Goal: Task Accomplishment & Management: Complete application form

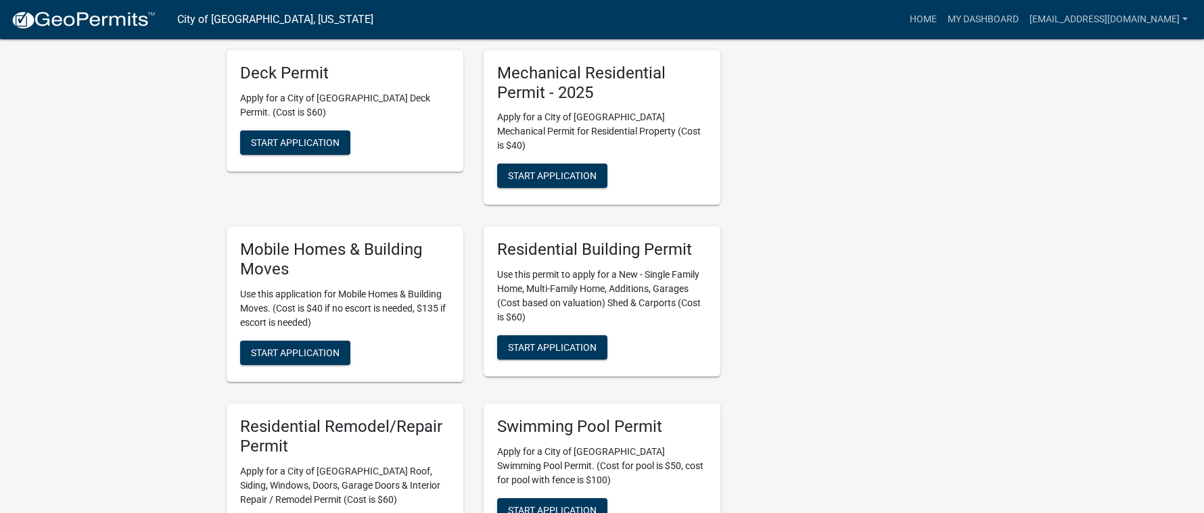
scroll to position [811, 0]
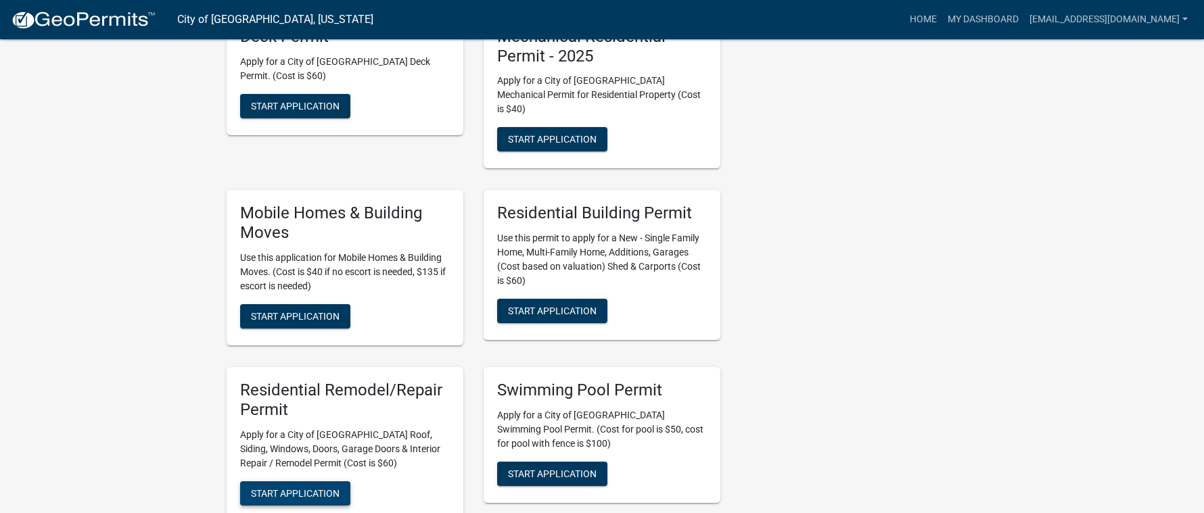
click at [270, 488] on span "Start Application" at bounding box center [295, 493] width 89 height 11
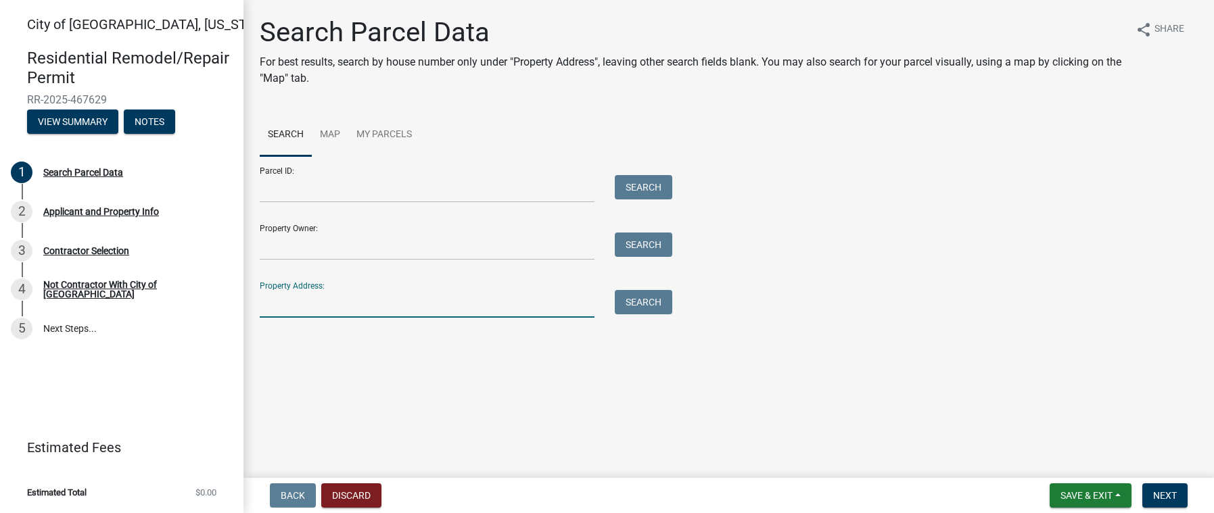
click at [329, 307] on input "Property Address:" at bounding box center [427, 304] width 335 height 28
type input "1026"
click at [654, 304] on button "Search" at bounding box center [643, 302] width 57 height 24
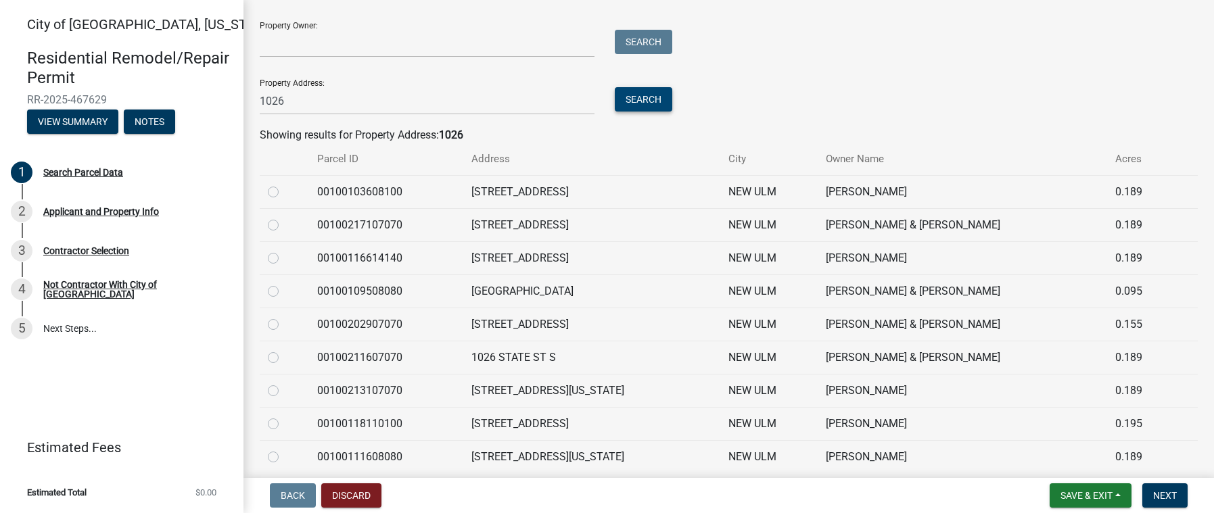
scroll to position [270, 0]
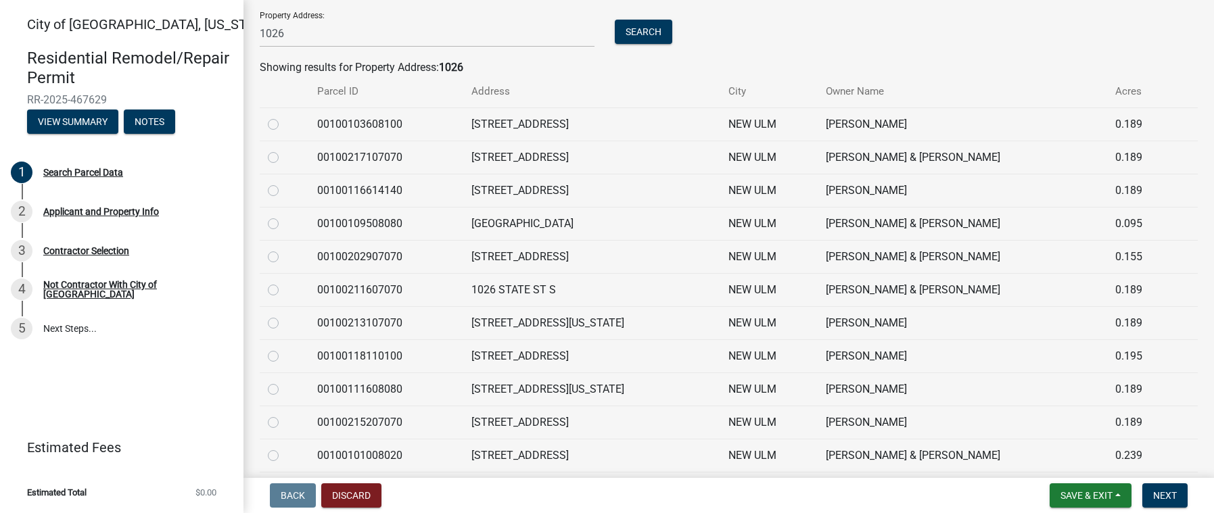
click at [284, 348] on label at bounding box center [284, 348] width 0 height 0
click at [284, 356] on input "radio" at bounding box center [288, 352] width 9 height 9
radio input "true"
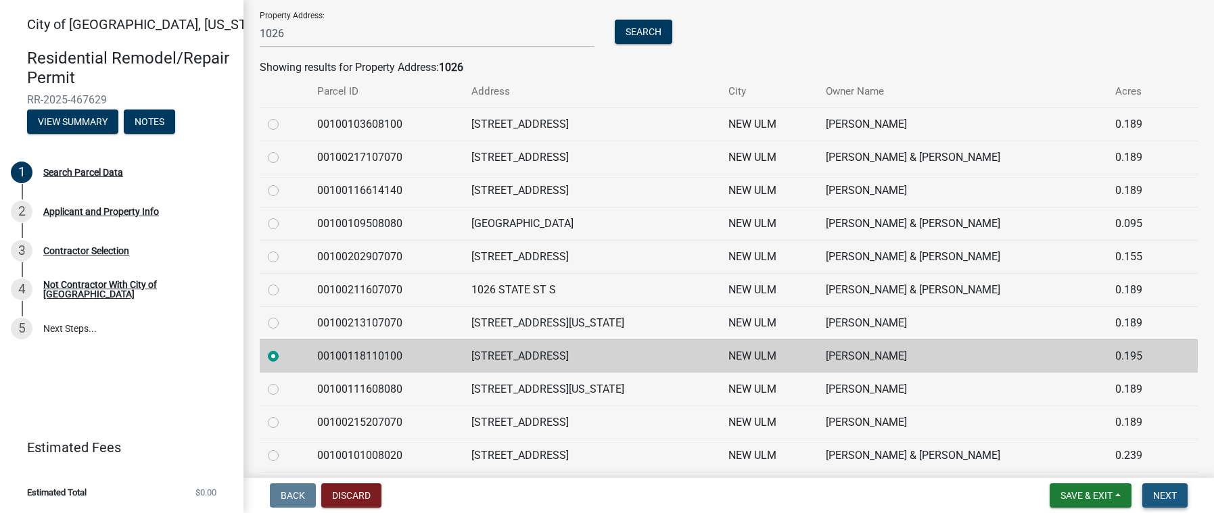
click at [1166, 493] on span "Next" at bounding box center [1165, 495] width 24 height 11
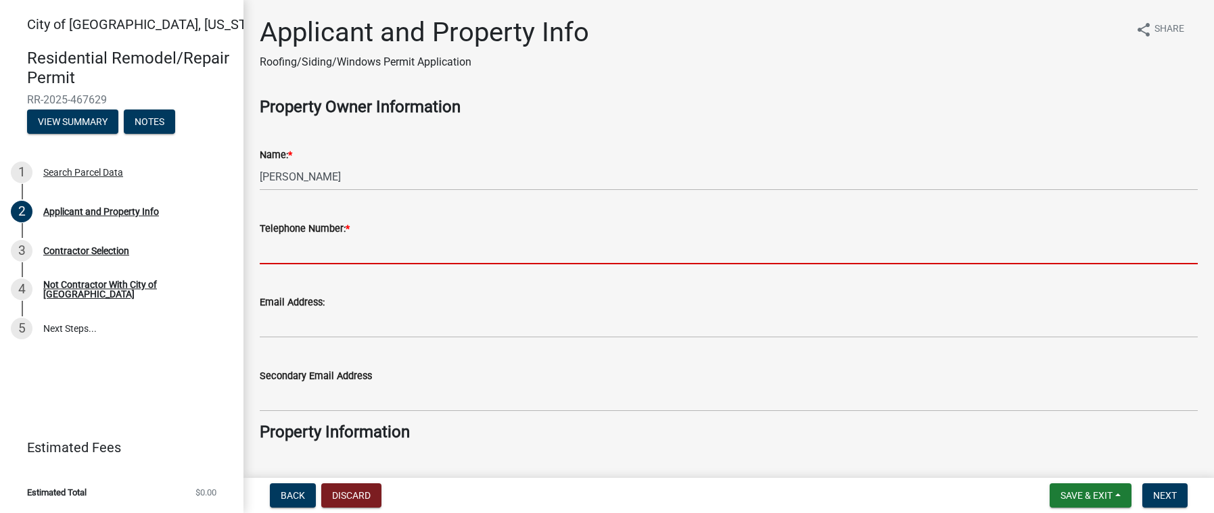
click at [320, 247] on input "Telephone Number: *" at bounding box center [729, 251] width 938 height 28
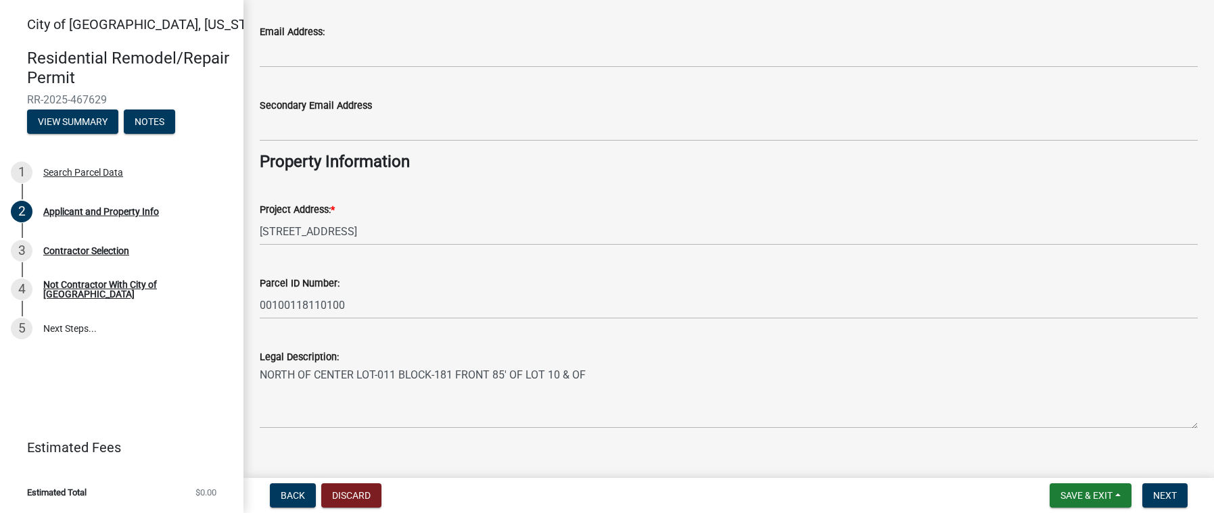
scroll to position [290, 0]
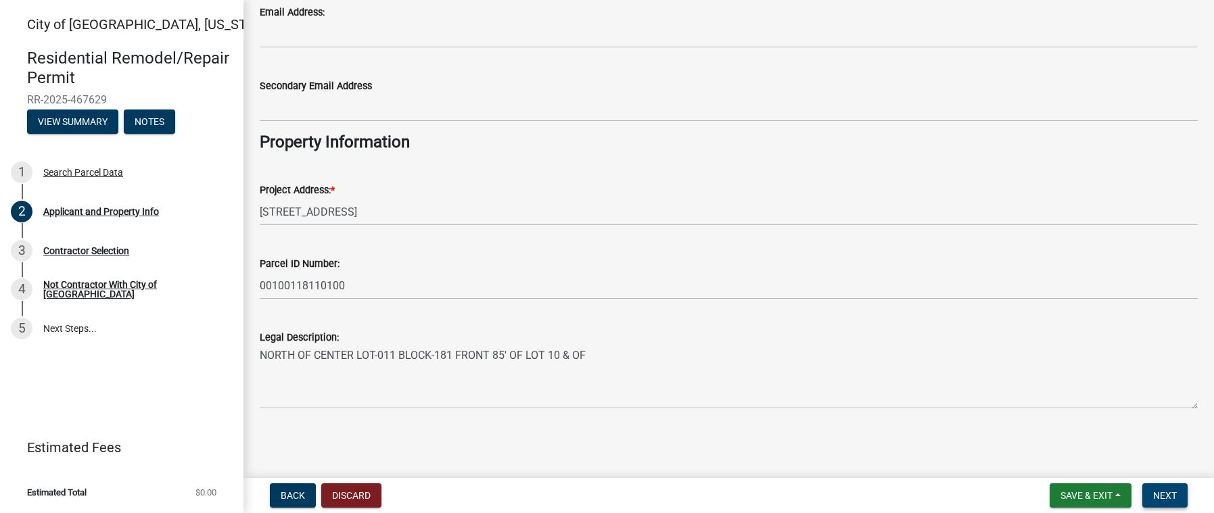
type input "5073633471"
click at [1155, 495] on span "Next" at bounding box center [1165, 495] width 24 height 11
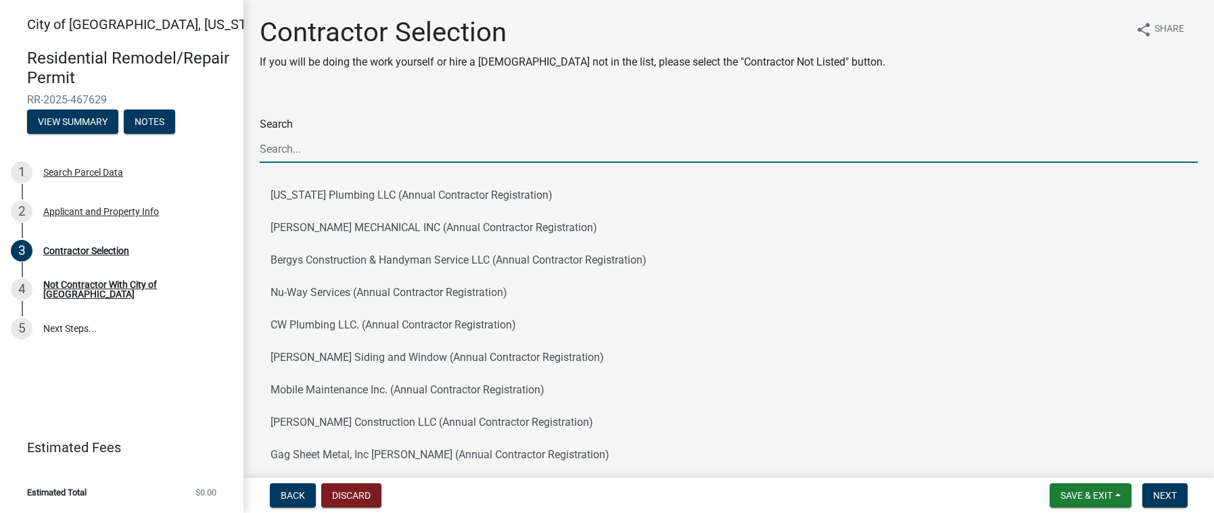
click at [352, 145] on input "Search" at bounding box center [729, 149] width 938 height 28
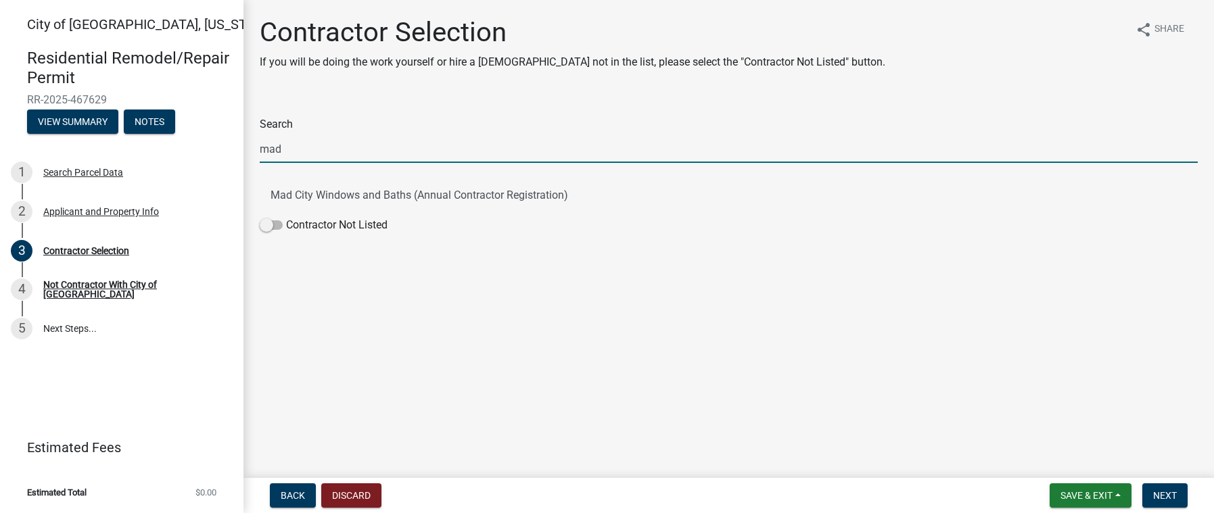
type input "mad"
click at [306, 210] on button "Mad City Windows and Baths (Annual Contractor Registration)" at bounding box center [729, 195] width 938 height 32
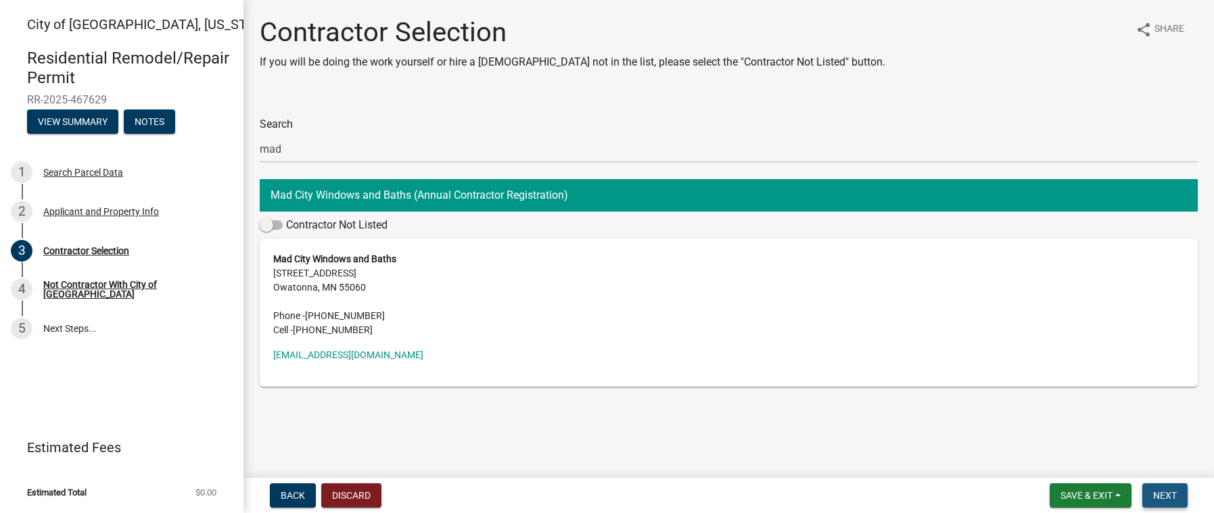
click at [1161, 492] on span "Next" at bounding box center [1165, 495] width 24 height 11
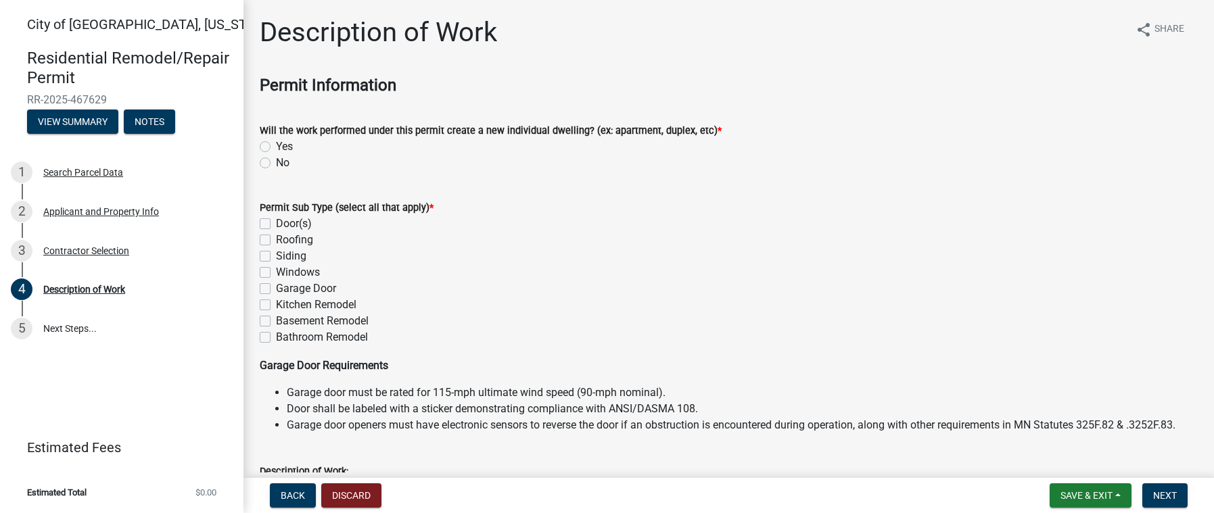
click at [300, 274] on label "Windows" at bounding box center [298, 272] width 44 height 16
click at [285, 273] on input "Windows" at bounding box center [280, 268] width 9 height 9
checkbox input "true"
checkbox input "false"
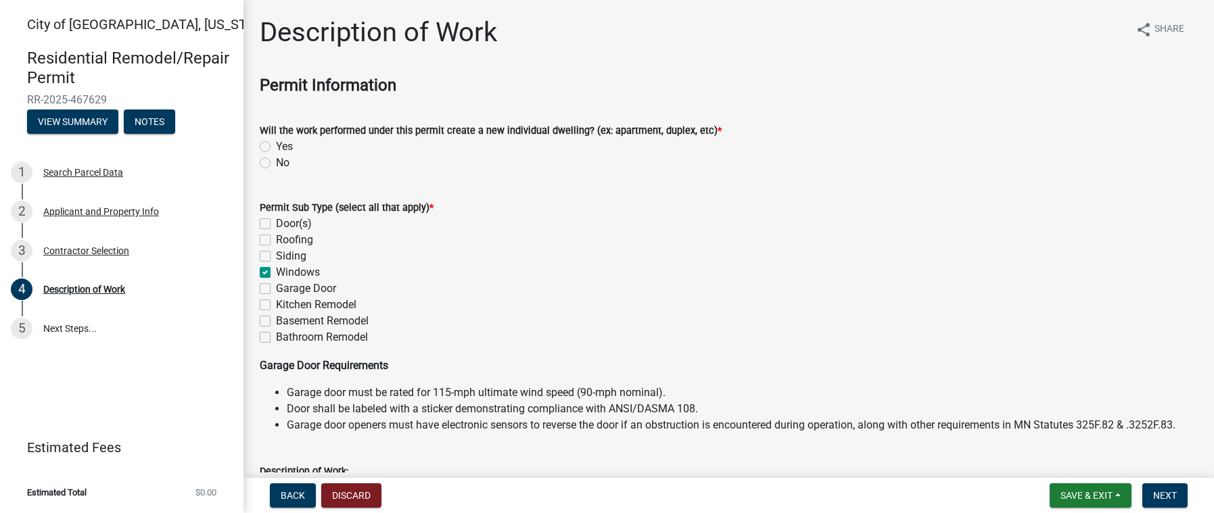
checkbox input "false"
checkbox input "true"
checkbox input "false"
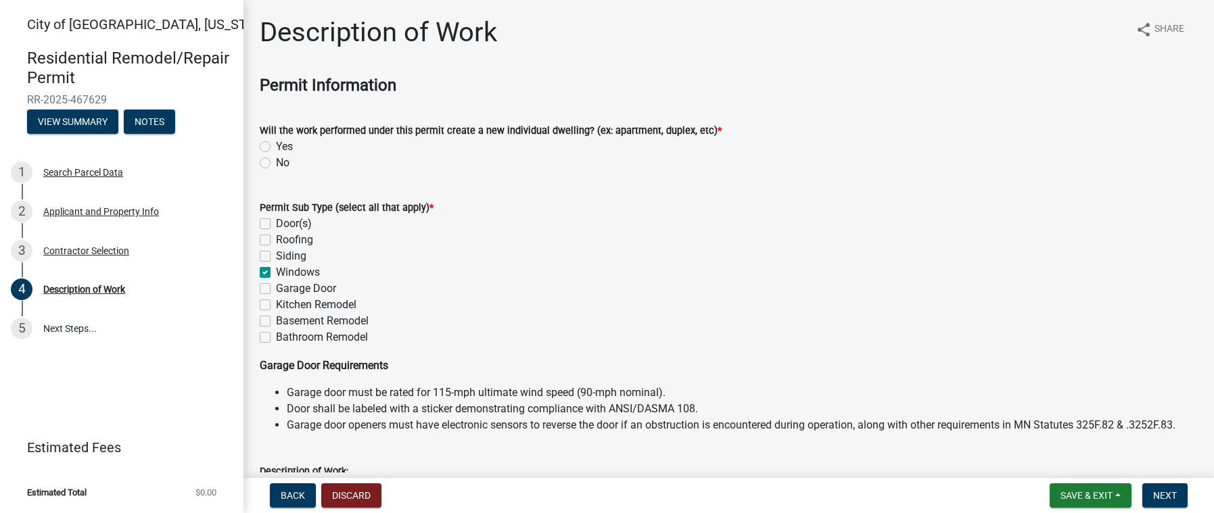
checkbox input "false"
click at [276, 166] on label "No" at bounding box center [283, 163] width 14 height 16
click at [276, 164] on input "No" at bounding box center [280, 159] width 9 height 9
radio input "true"
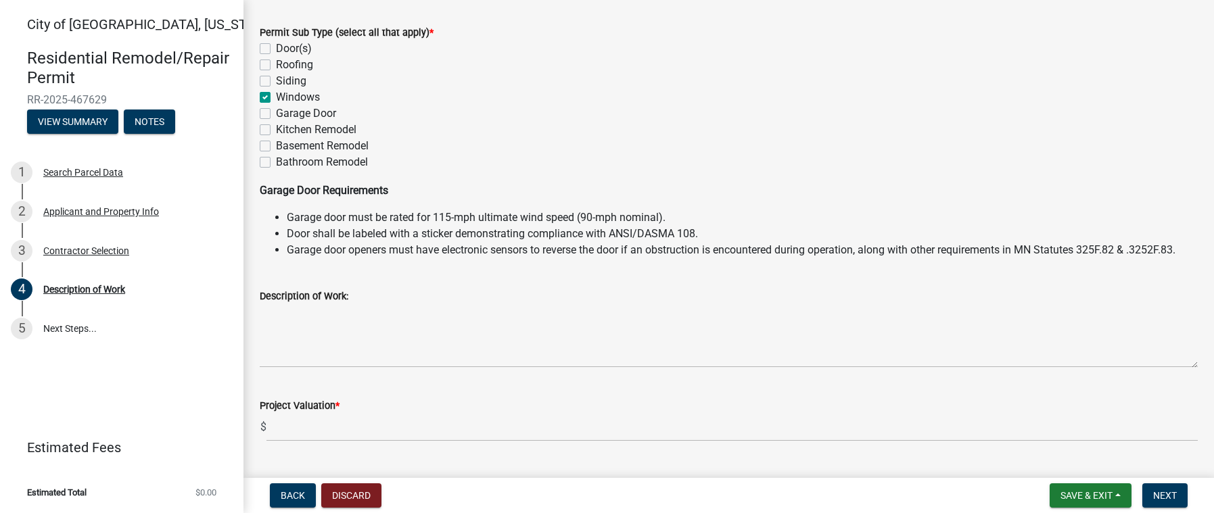
scroll to position [203, 0]
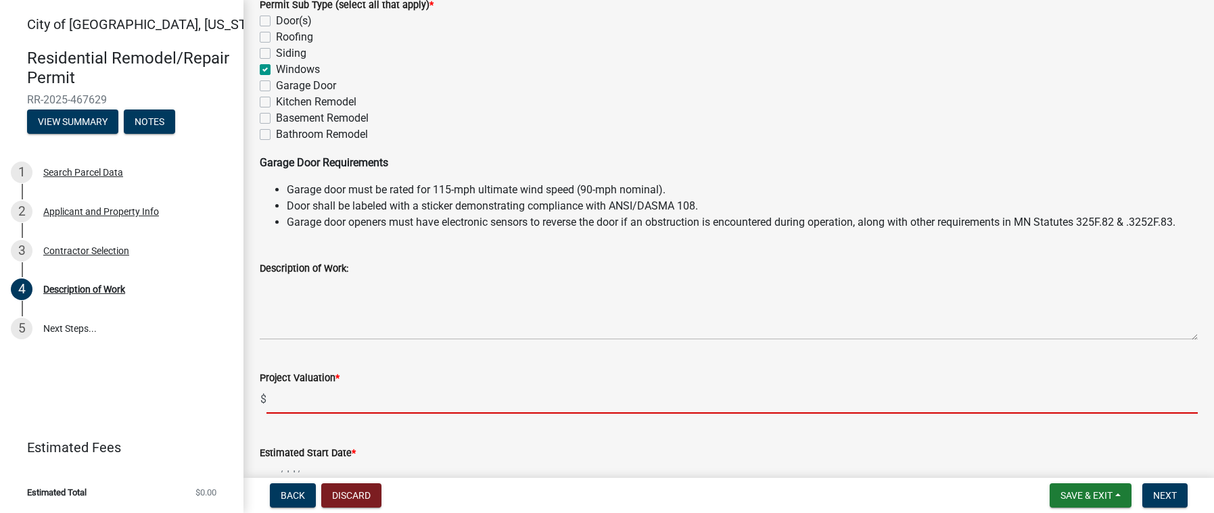
click at [325, 388] on input "text" at bounding box center [731, 400] width 931 height 28
click at [316, 398] on input "text" at bounding box center [731, 400] width 931 height 28
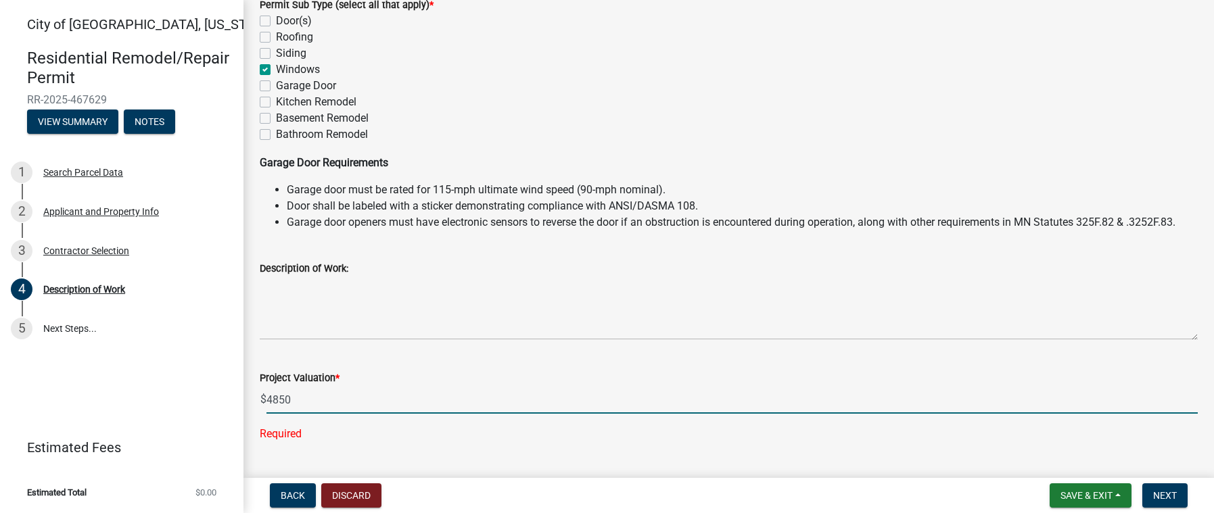
type input "4850"
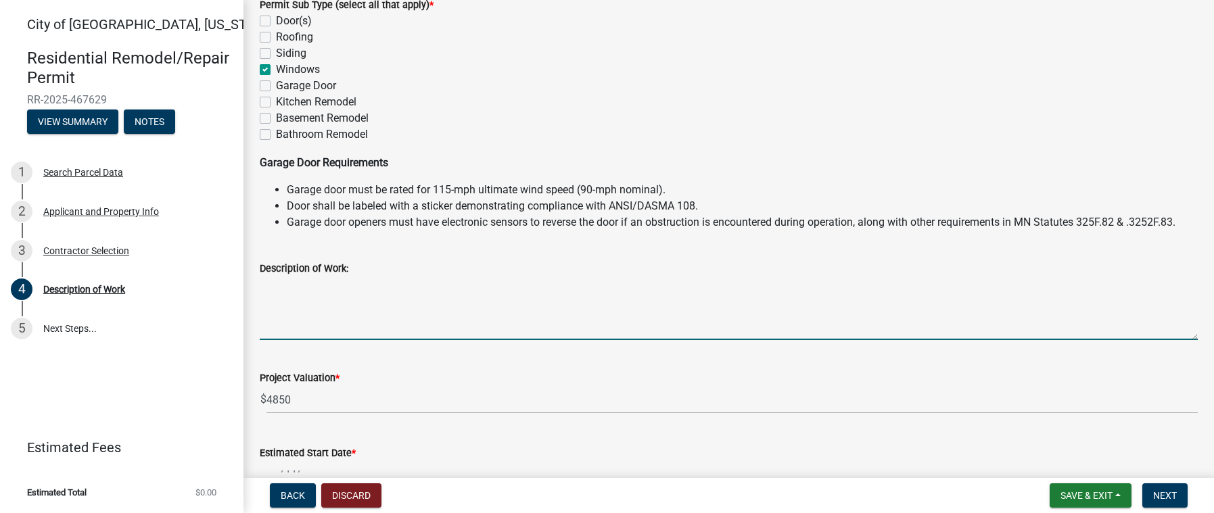
click at [324, 313] on textarea "Description of Work:" at bounding box center [729, 309] width 938 height 64
click at [367, 318] on textarea "Description of Work:" at bounding box center [729, 309] width 938 height 64
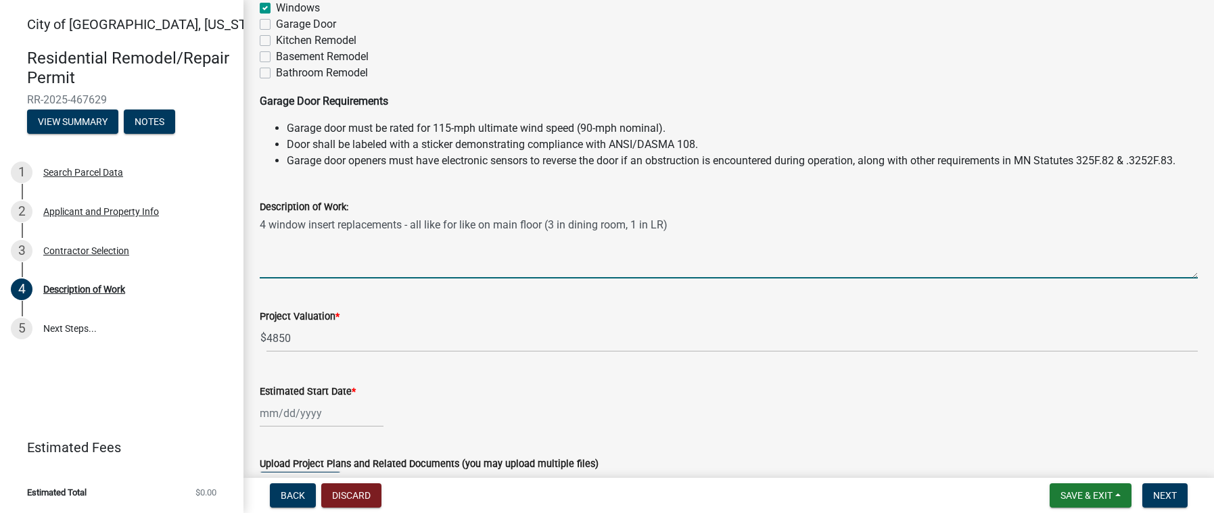
scroll to position [383, 0]
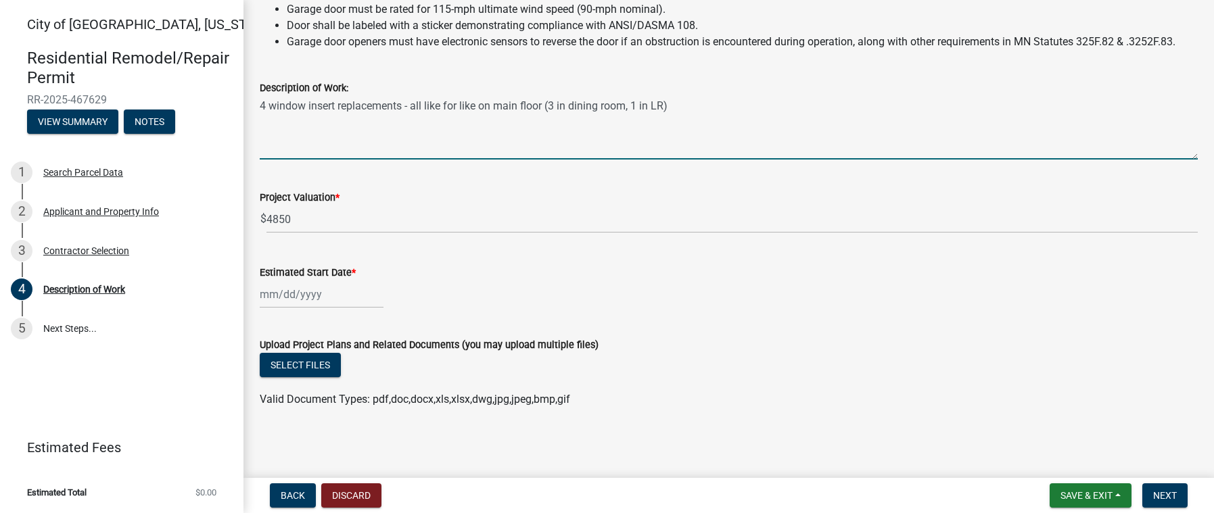
type textarea "4 window insert replacements - all like for like on main floor (3 in dining roo…"
select select "8"
select select "2025"
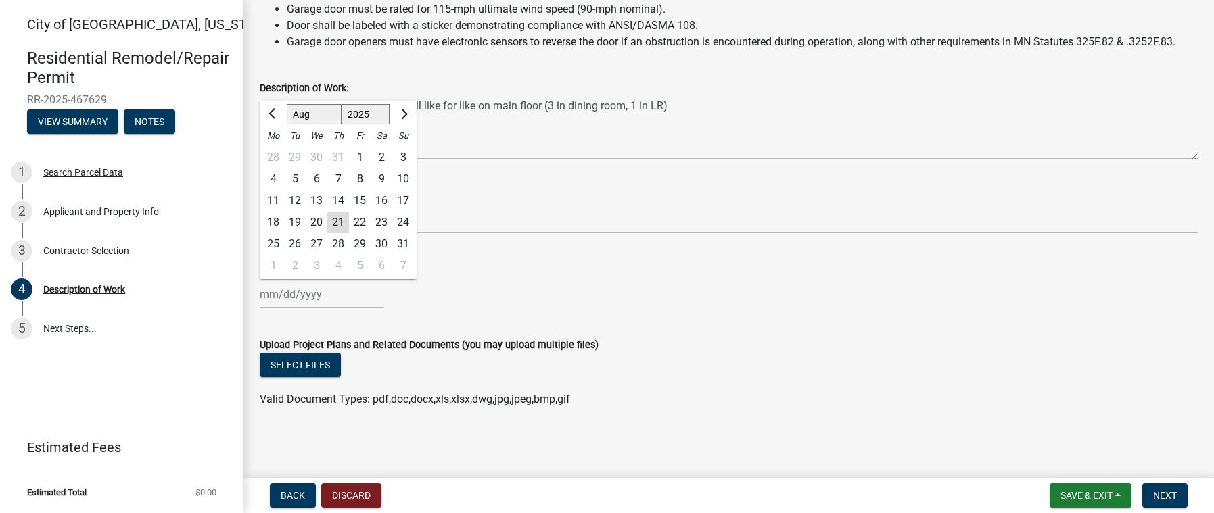
click at [282, 296] on div "[PERSON_NAME] Feb Mar Apr [PERSON_NAME][DATE] Oct Nov [DATE] 1526 1527 1528 152…" at bounding box center [322, 295] width 124 height 28
click at [325, 264] on div "3" at bounding box center [317, 266] width 22 height 22
type input "[DATE]"
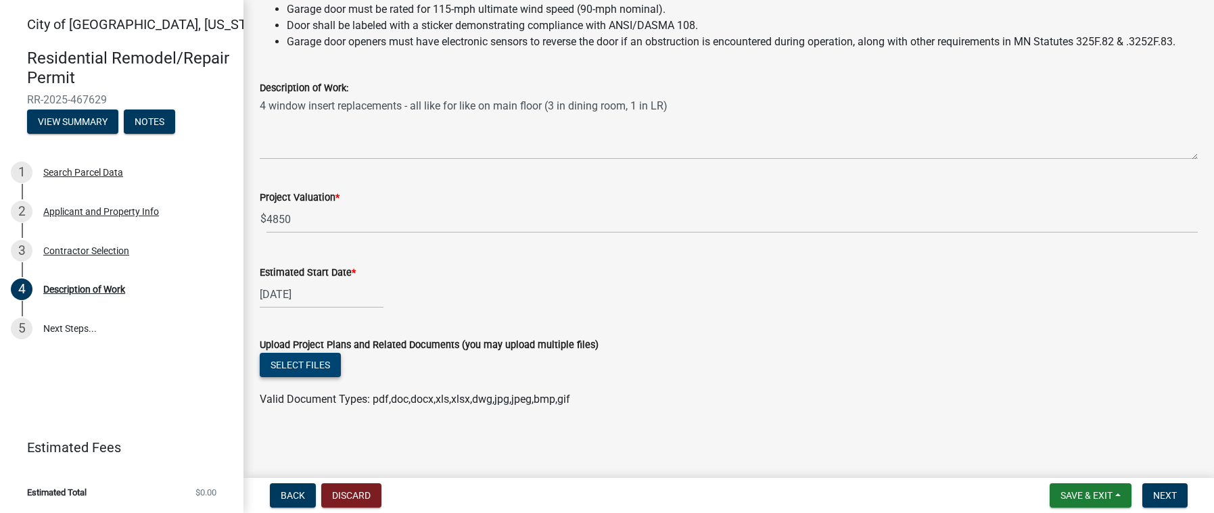
click at [306, 361] on button "Select files" at bounding box center [300, 365] width 81 height 24
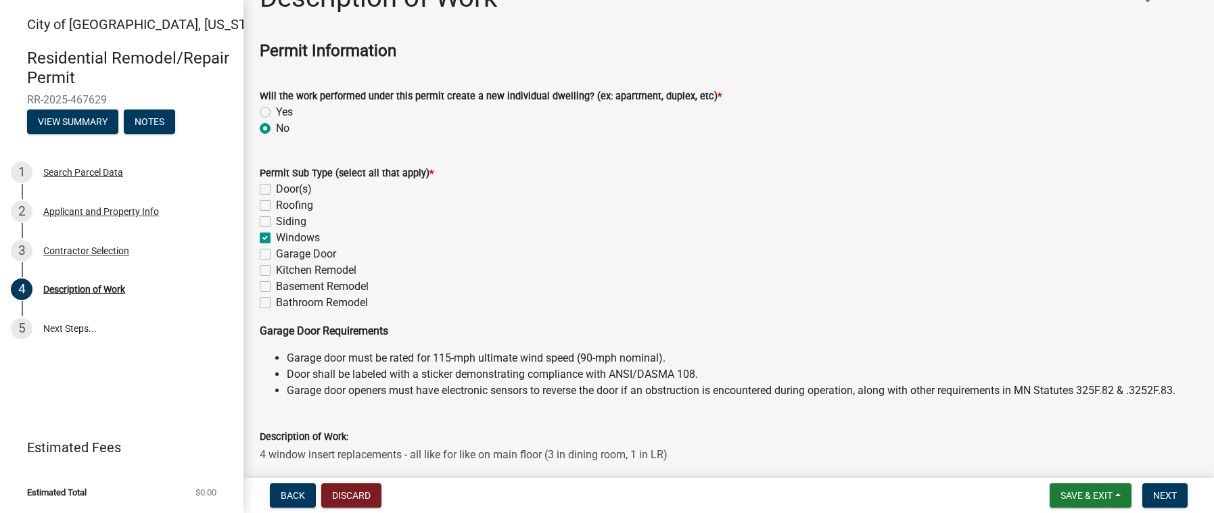
scroll to position [27, 0]
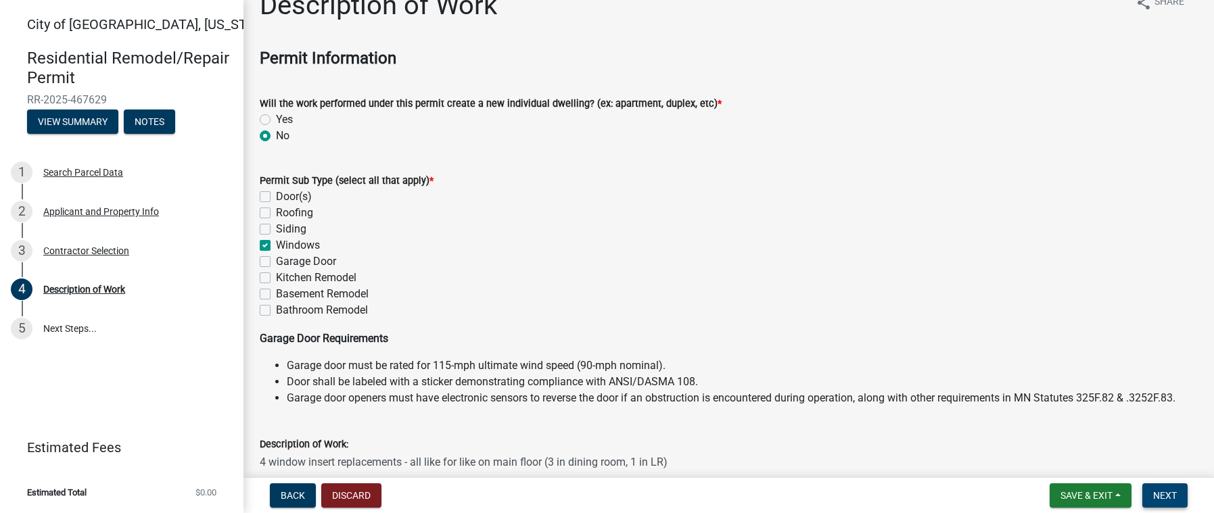
click at [1156, 488] on button "Next" at bounding box center [1164, 495] width 45 height 24
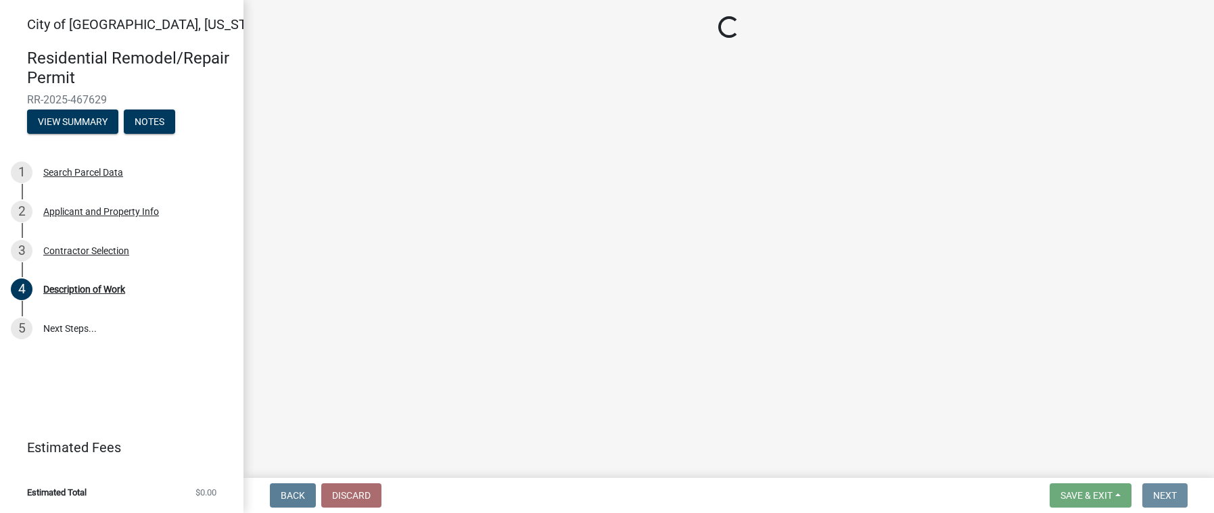
scroll to position [0, 0]
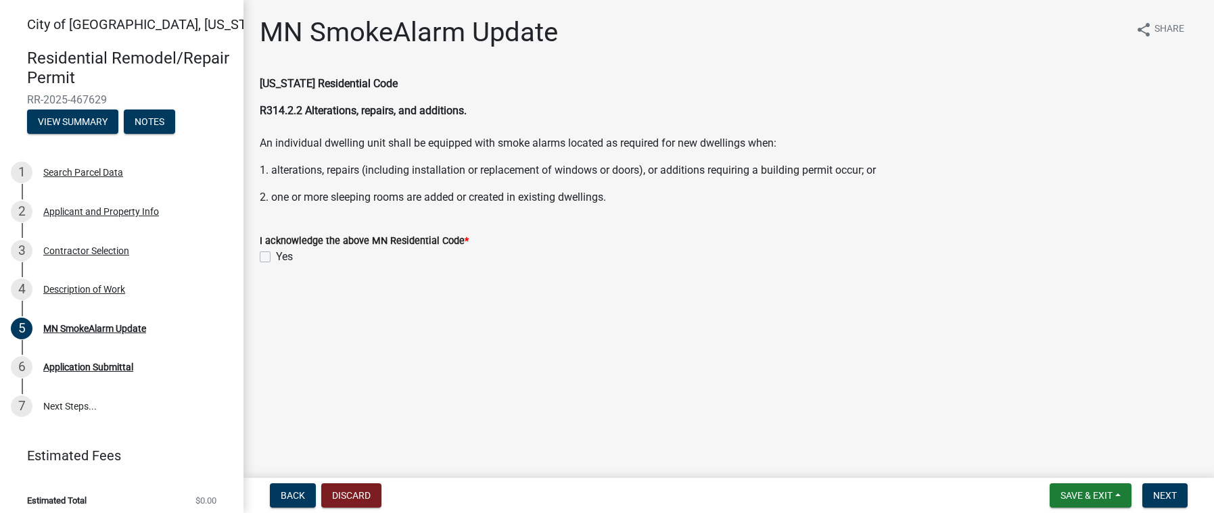
click at [276, 259] on label "Yes" at bounding box center [284, 257] width 17 height 16
click at [276, 258] on input "Yes" at bounding box center [280, 253] width 9 height 9
checkbox input "true"
click at [1158, 493] on span "Next" at bounding box center [1165, 495] width 24 height 11
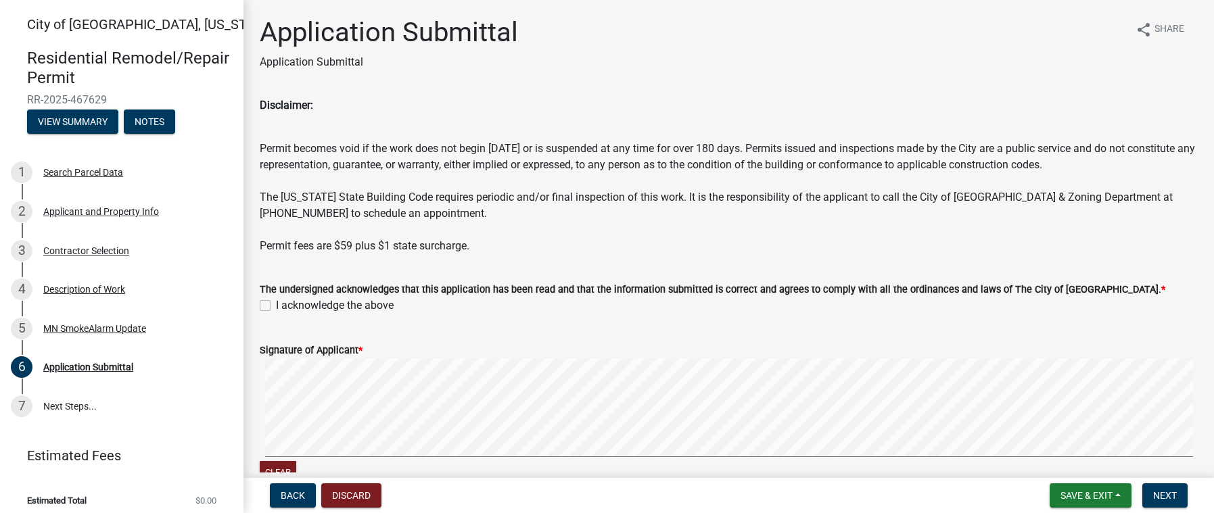
click at [276, 306] on label "I acknowledge the above" at bounding box center [335, 306] width 118 height 16
click at [276, 306] on input "I acknowledge the above" at bounding box center [280, 302] width 9 height 9
checkbox input "true"
click at [1156, 489] on button "Next" at bounding box center [1164, 495] width 45 height 24
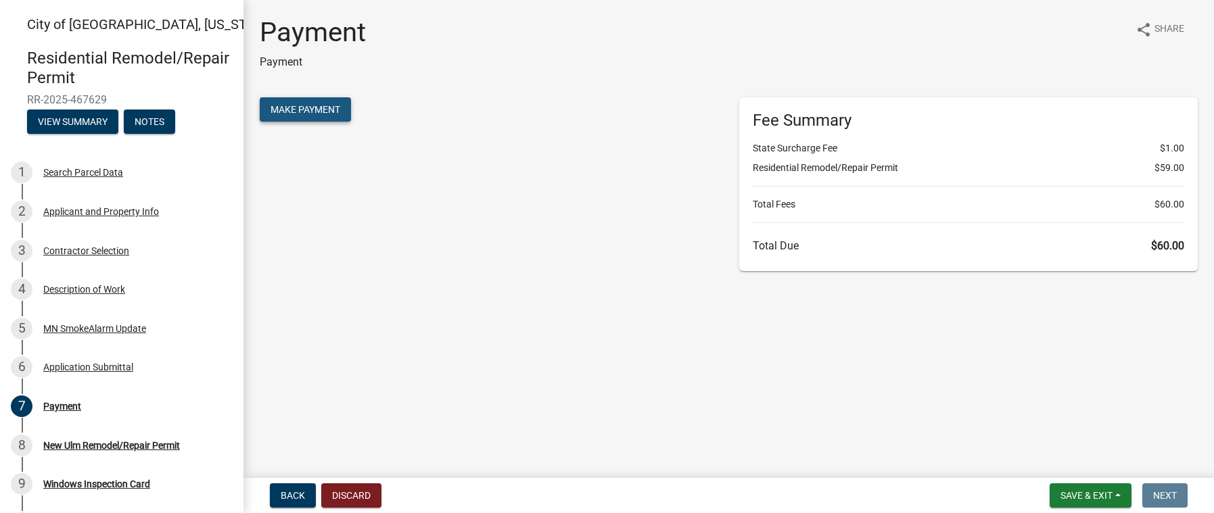
click at [310, 108] on span "Make Payment" at bounding box center [305, 109] width 70 height 11
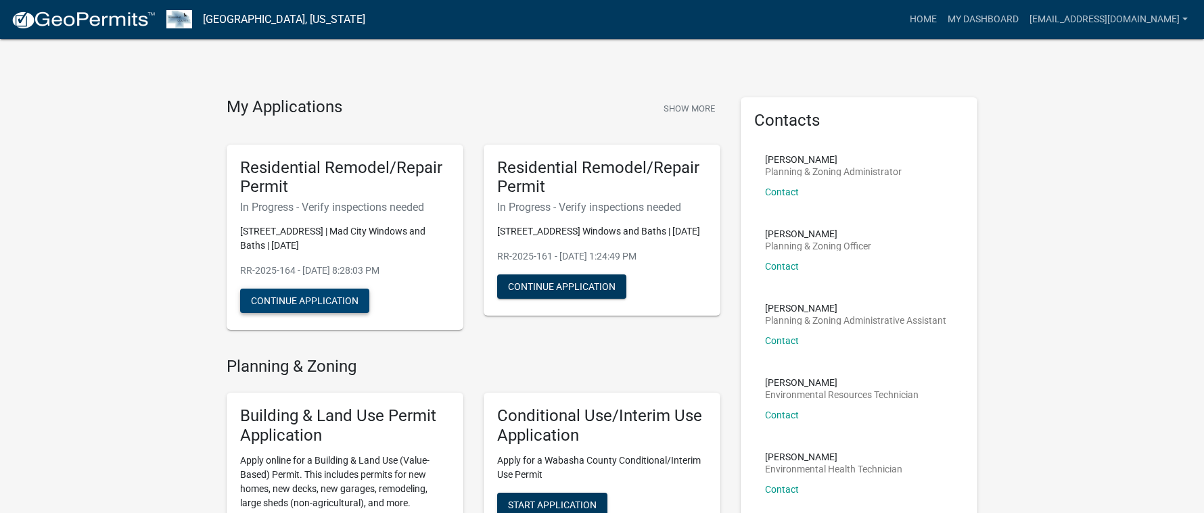
click at [330, 310] on button "Continue Application" at bounding box center [304, 301] width 129 height 24
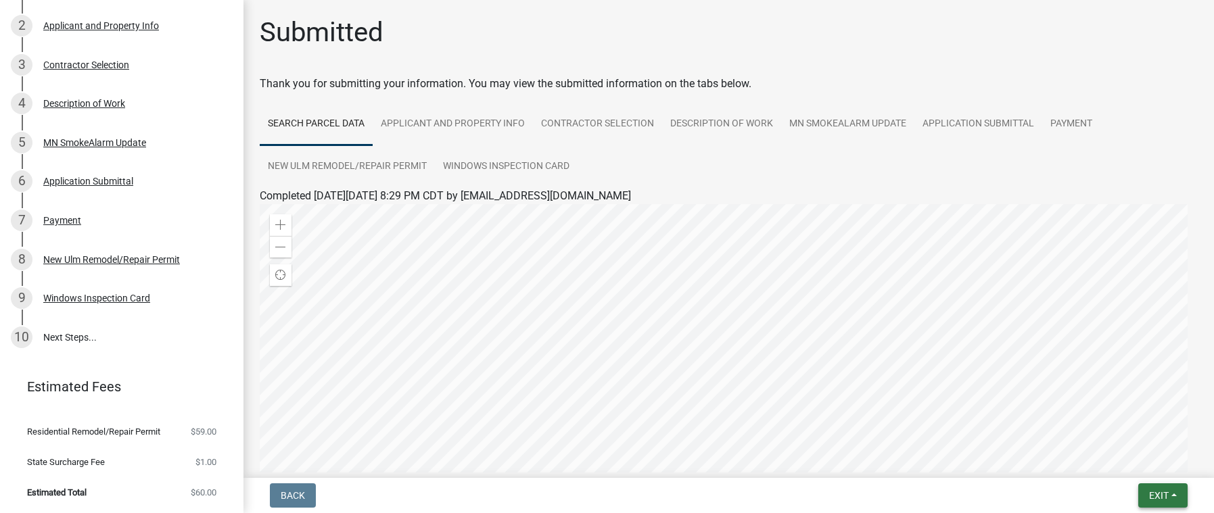
click at [1174, 495] on button "Exit" at bounding box center [1162, 495] width 49 height 24
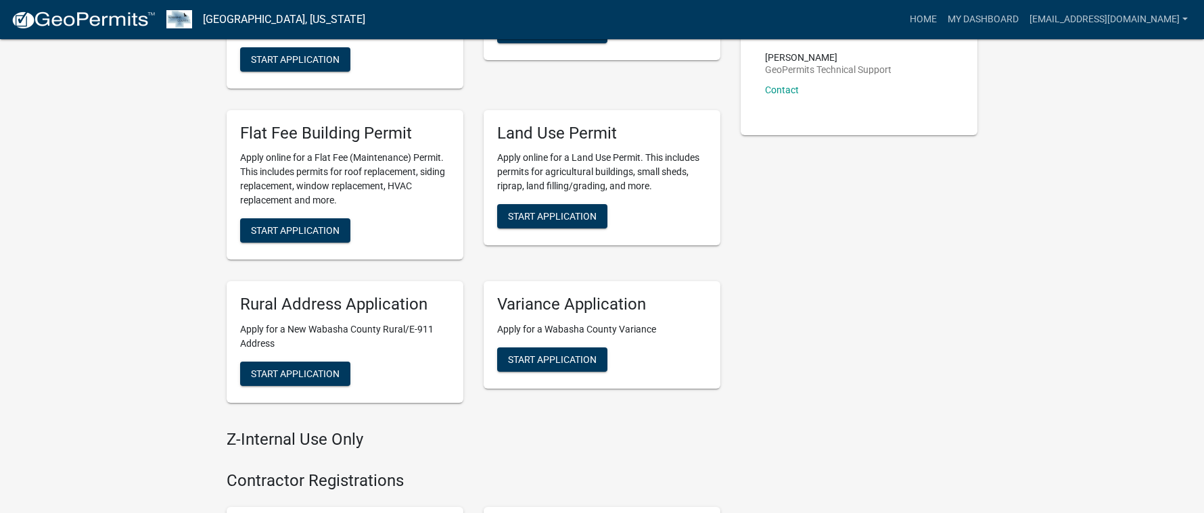
scroll to position [473, 0]
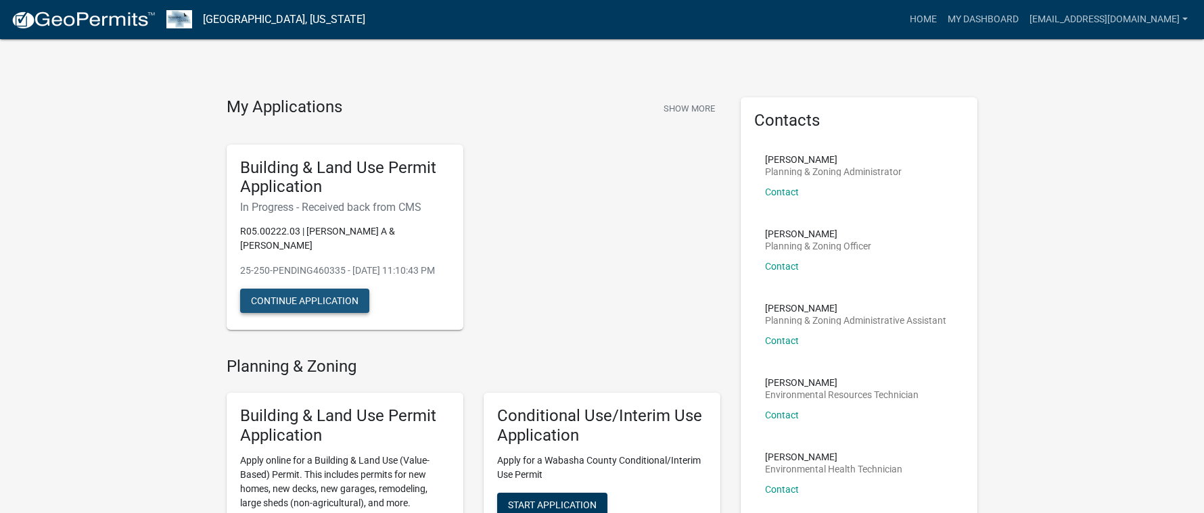
click at [276, 302] on button "Continue Application" at bounding box center [304, 301] width 129 height 24
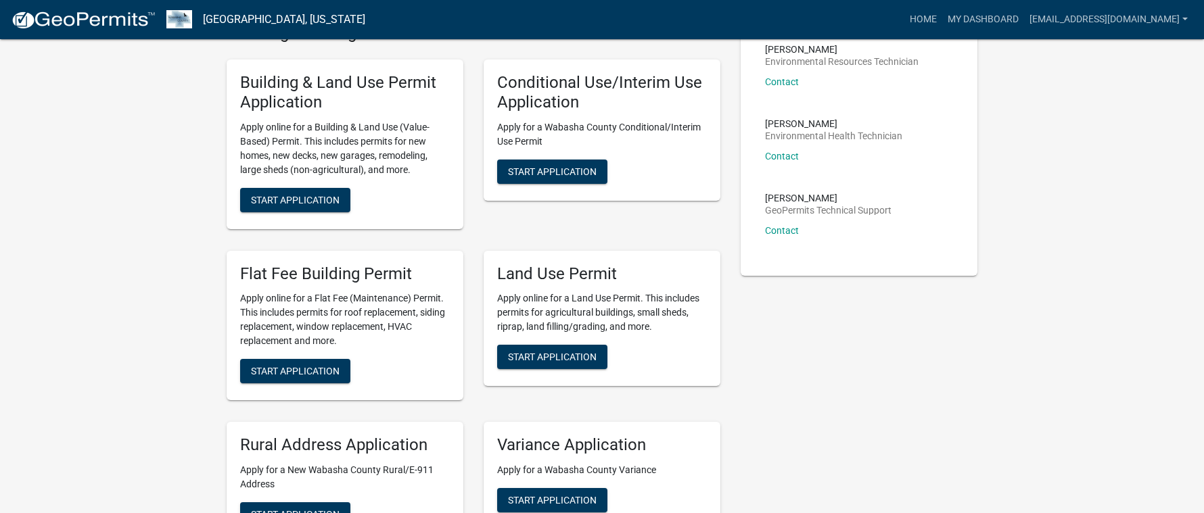
scroll to position [338, 0]
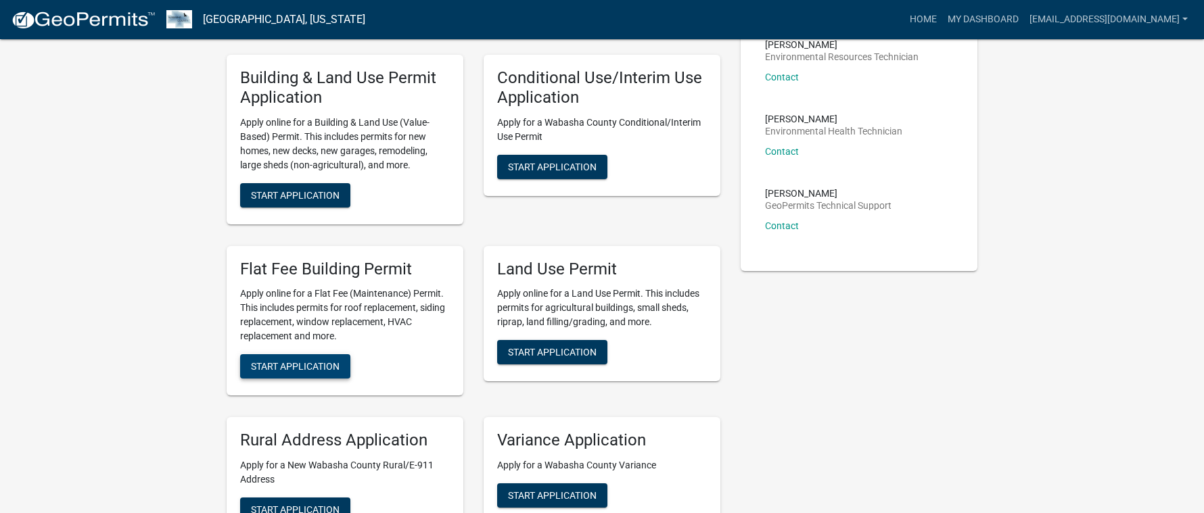
click at [327, 359] on button "Start Application" at bounding box center [295, 366] width 110 height 24
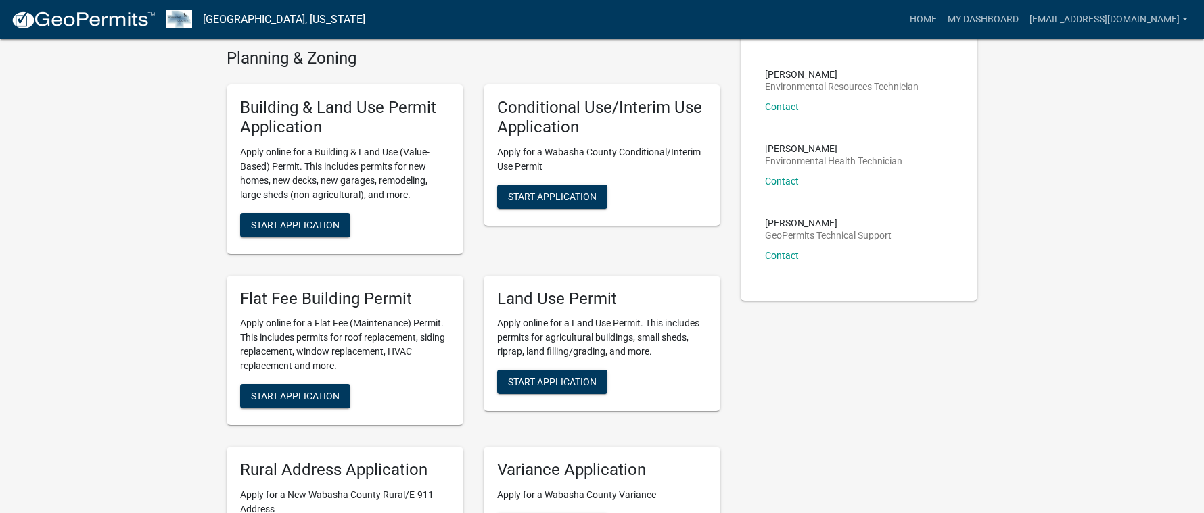
scroll to position [338, 0]
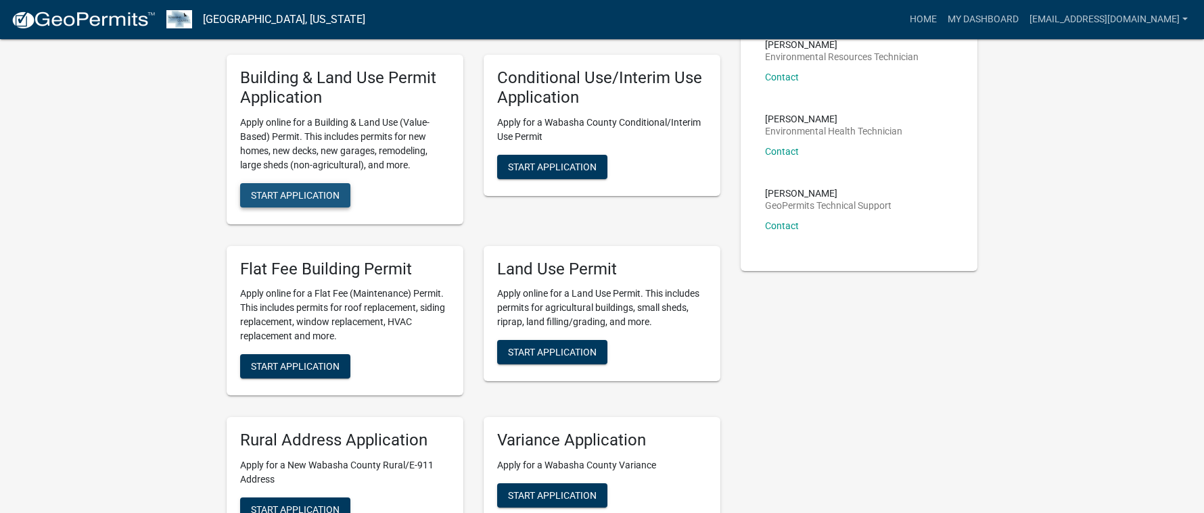
click at [316, 199] on span "Start Application" at bounding box center [295, 194] width 89 height 11
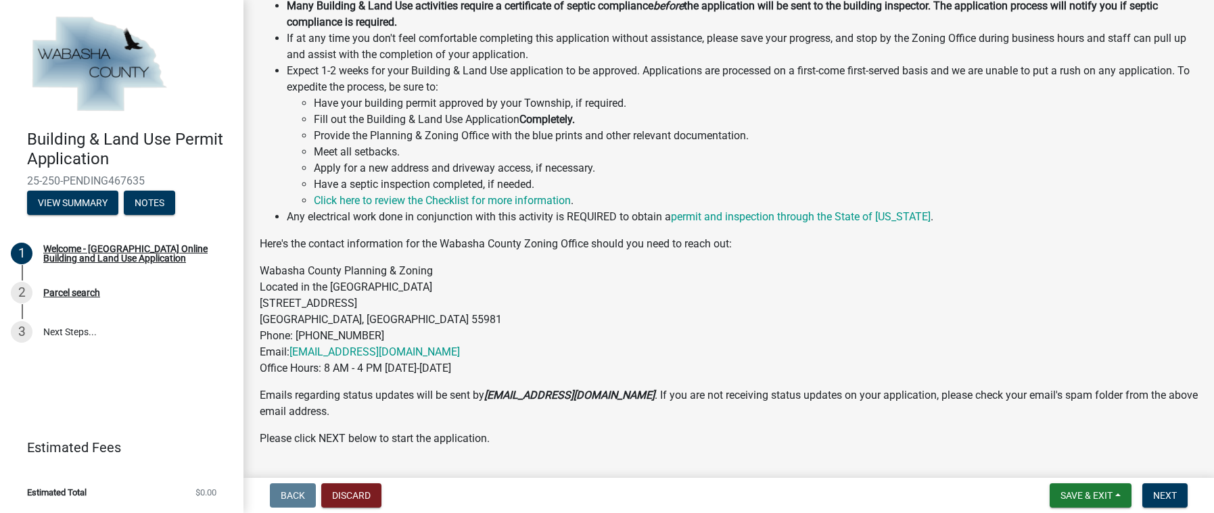
scroll to position [489, 0]
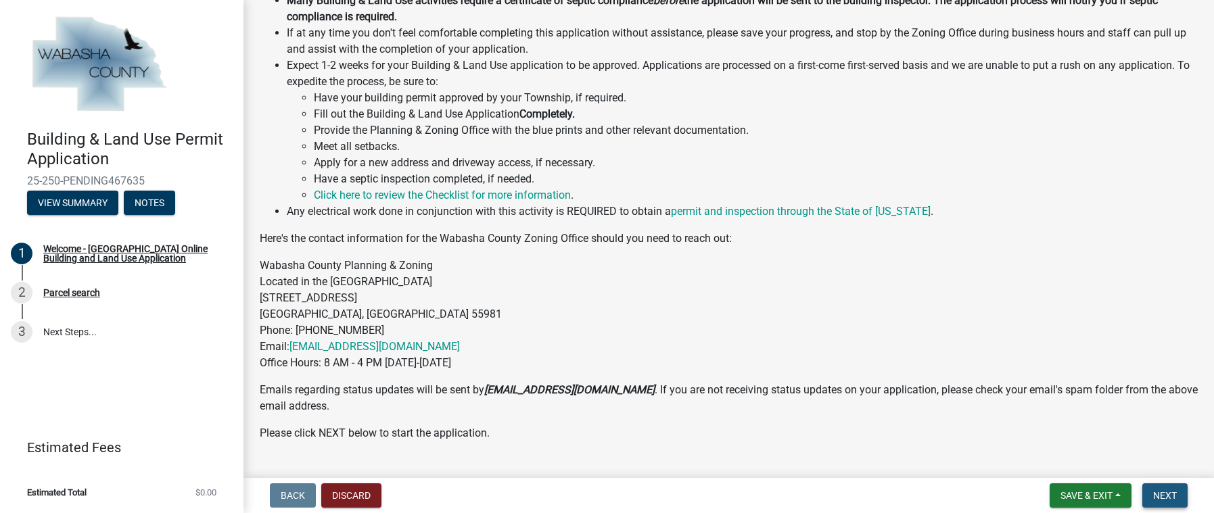
click at [1156, 500] on span "Next" at bounding box center [1165, 495] width 24 height 11
